Goal: Navigation & Orientation: Find specific page/section

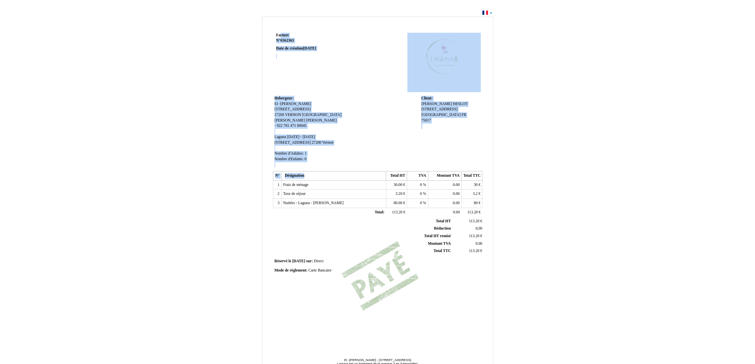
drag, startPoint x: 277, startPoint y: 34, endPoint x: 321, endPoint y: 174, distance: 146.8
click at [321, 174] on div "Facture Facture N° 6562363 6562363 Date de création 25 August 2025 Hebergeur: H…" at bounding box center [378, 187] width 212 height 312
click at [387, 135] on td "Hebergeur: Hebergeur: EI -Eric LABORIE-BOUSQUET EI -Eric LABORIE-BOUSQUET 15 Pl…" at bounding box center [346, 131] width 147 height 75
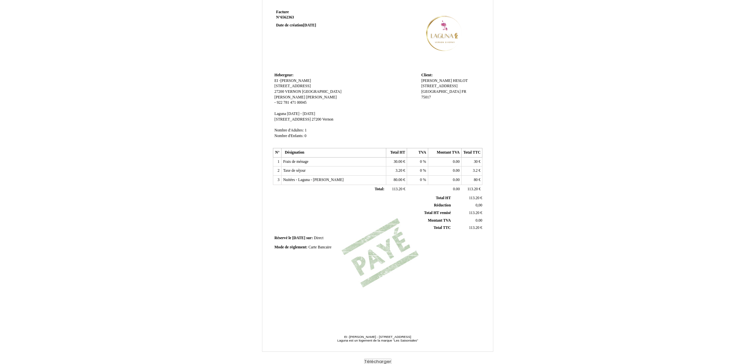
scroll to position [25, 0]
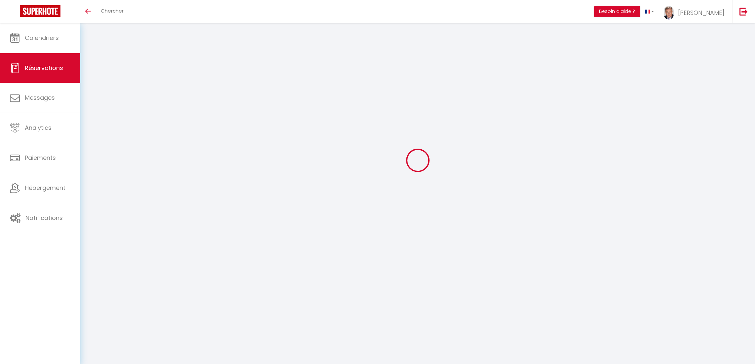
select select
checkbox input "false"
select select
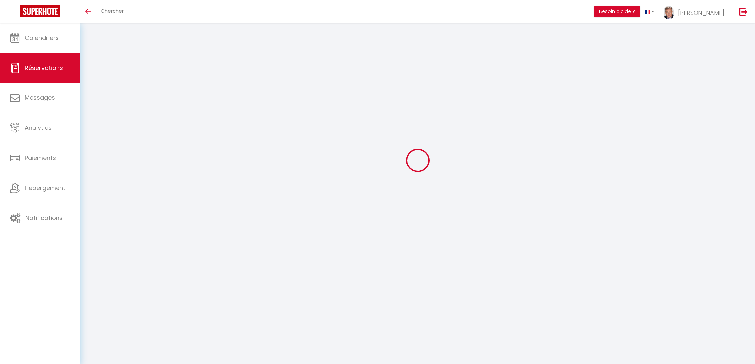
checkbox input "false"
select select
checkbox input "false"
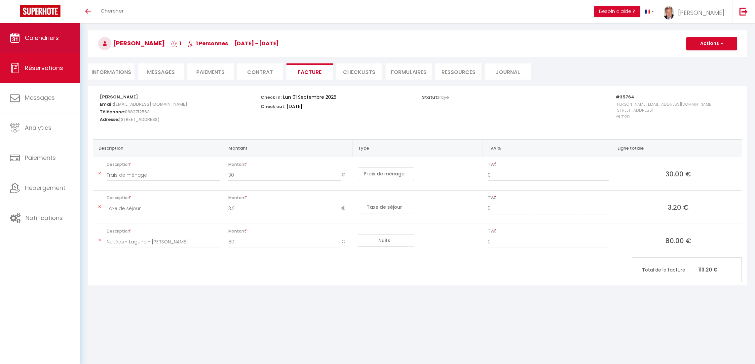
click at [46, 37] on span "Calendriers" at bounding box center [42, 38] width 34 height 8
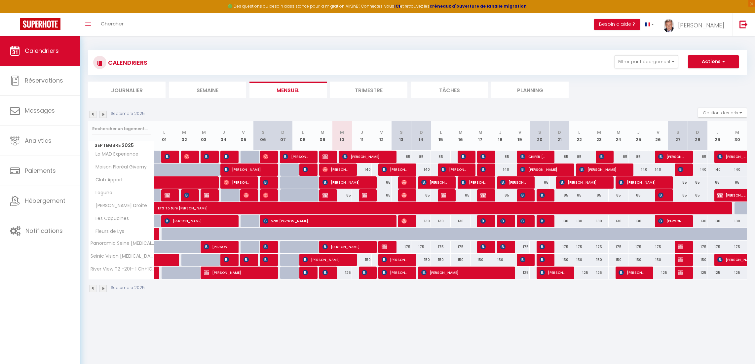
click at [132, 91] on li "Journalier" at bounding box center [126, 90] width 77 height 16
